Goal: Browse casually: Explore the website without a specific task or goal

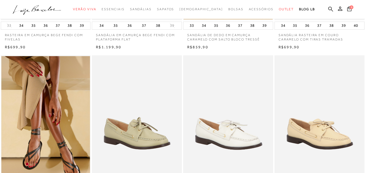
scroll to position [162, 0]
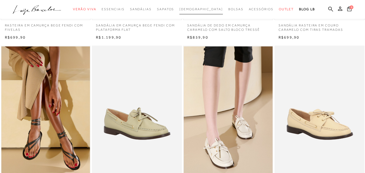
click at [197, 10] on span "[DEMOGRAPHIC_DATA]" at bounding box center [200, 9] width 43 height 4
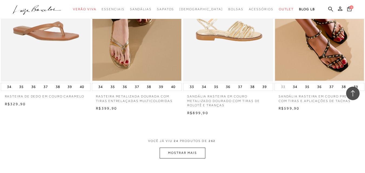
scroll to position [1053, 0]
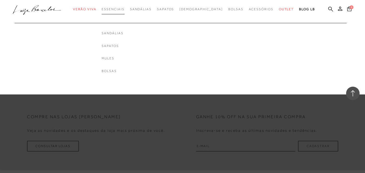
click at [124, 10] on span "Essenciais" at bounding box center [113, 9] width 23 height 4
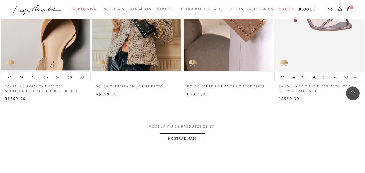
scroll to position [1026, 0]
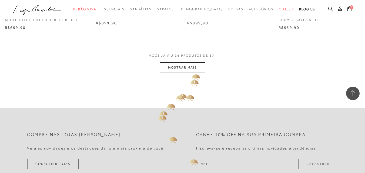
click at [182, 68] on button "MOSTRAR MAIS" at bounding box center [182, 67] width 45 height 11
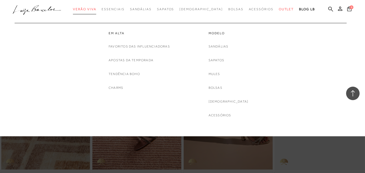
click at [95, 8] on span "Verão Viva" at bounding box center [84, 9] width 23 height 4
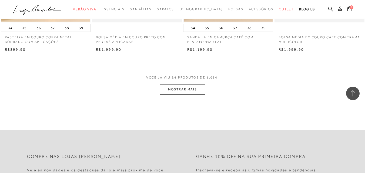
scroll to position [999, 0]
click at [177, 89] on button "MOSTRAR MAIS" at bounding box center [182, 90] width 45 height 11
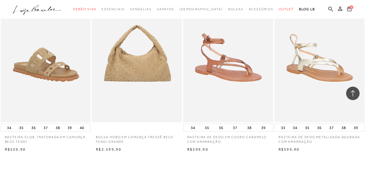
scroll to position [1971, 0]
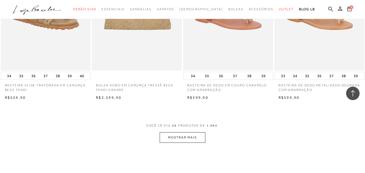
click at [183, 139] on button "MOSTRAR MAIS" at bounding box center [182, 137] width 45 height 11
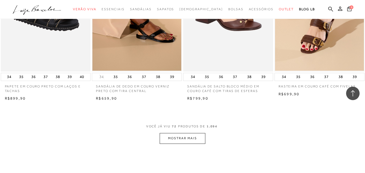
scroll to position [2998, 0]
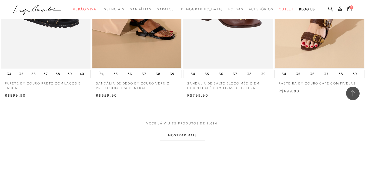
click at [175, 136] on button "MOSTRAR MAIS" at bounding box center [182, 135] width 45 height 11
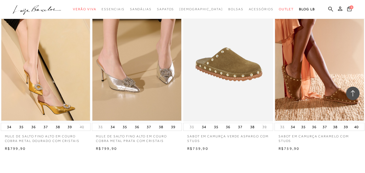
scroll to position [4051, 0]
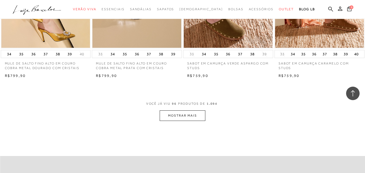
click at [184, 111] on button "MOSTRAR MAIS" at bounding box center [182, 115] width 45 height 11
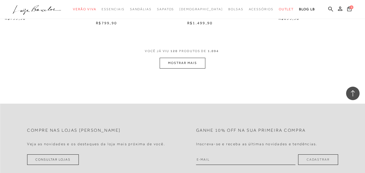
scroll to position [5158, 0]
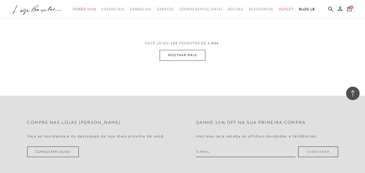
click at [193, 50] on button "MOSTRAR MAIS" at bounding box center [182, 55] width 45 height 11
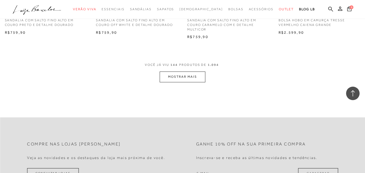
scroll to position [6184, 0]
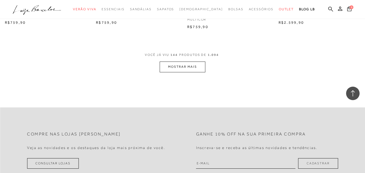
click at [189, 62] on button "MOSTRAR MAIS" at bounding box center [182, 67] width 45 height 11
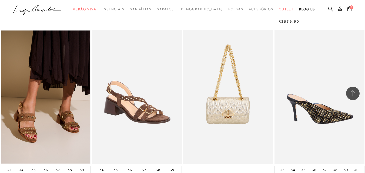
scroll to position [7211, 0]
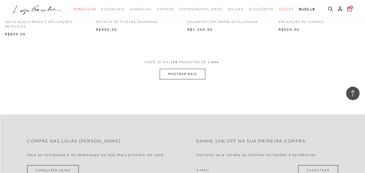
click at [182, 69] on button "MOSTRAR MAIS" at bounding box center [182, 74] width 45 height 11
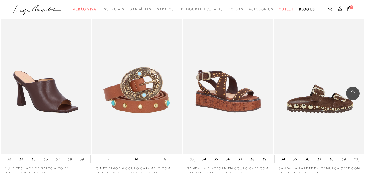
scroll to position [8183, 0]
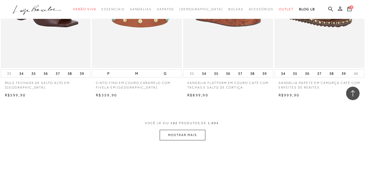
click at [196, 130] on button "MOSTRAR MAIS" at bounding box center [182, 135] width 45 height 11
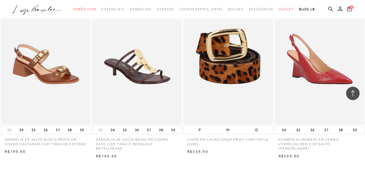
scroll to position [9290, 0]
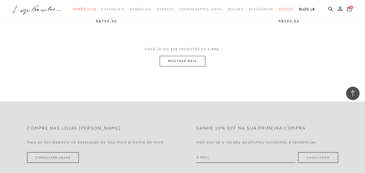
click at [177, 56] on button "MOSTRAR MAIS" at bounding box center [182, 61] width 45 height 11
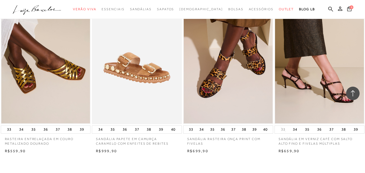
scroll to position [10235, 0]
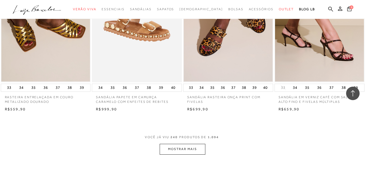
click at [176, 144] on button "MOSTRAR MAIS" at bounding box center [182, 149] width 45 height 11
